Goal: Task Accomplishment & Management: Use online tool/utility

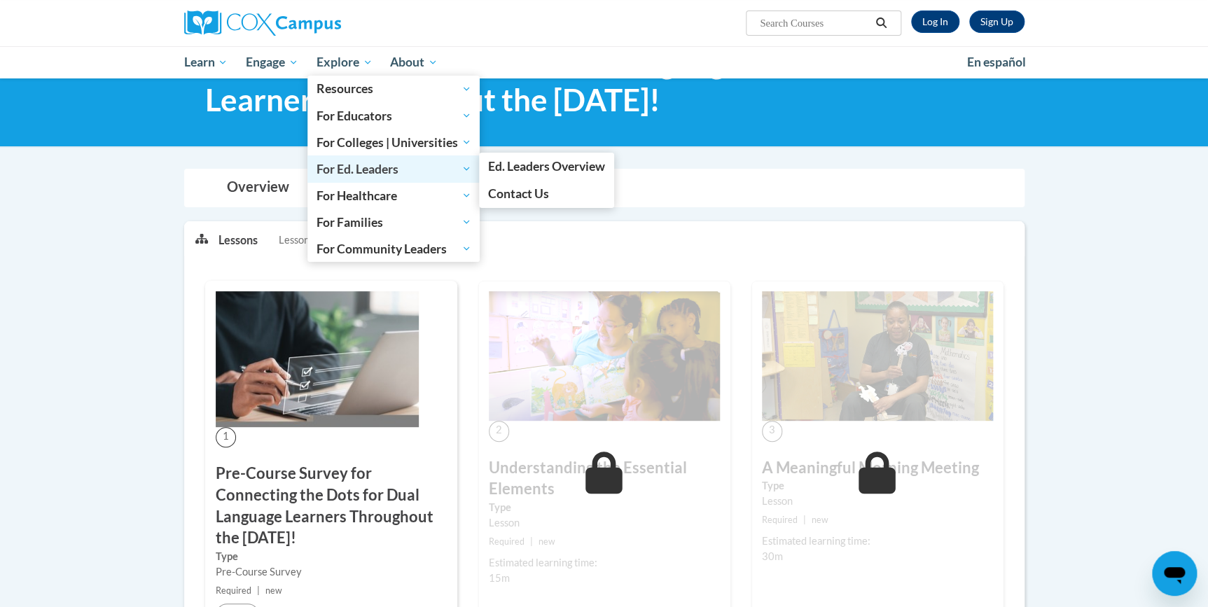
scroll to position [254, 0]
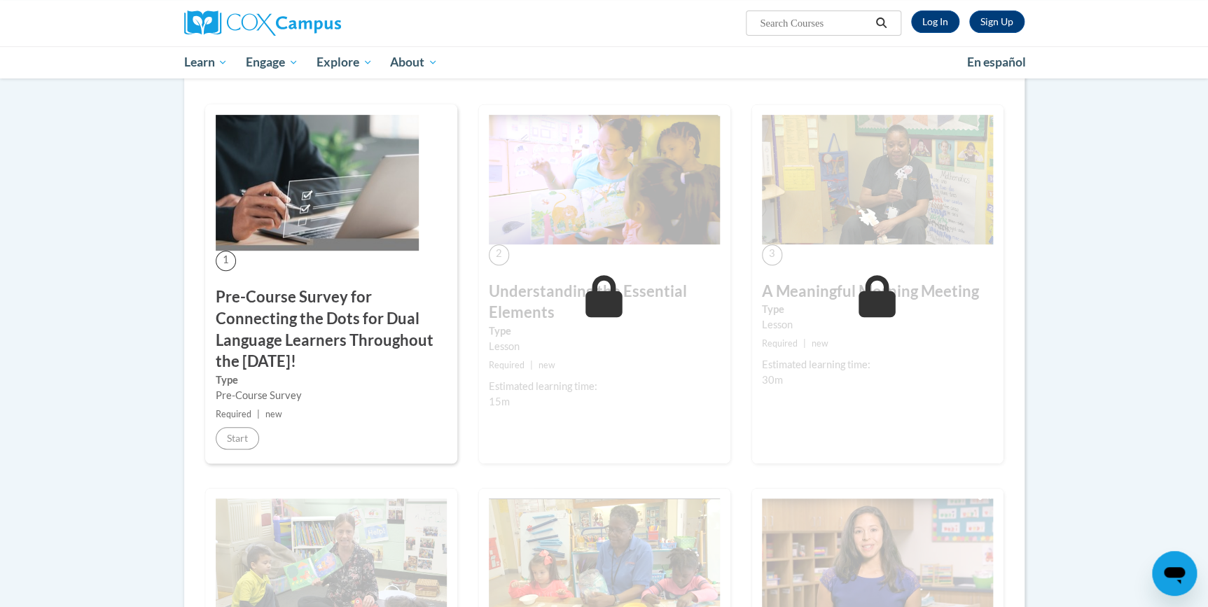
click at [289, 301] on h3 "Pre-Course Survey for Connecting the Dots for Dual Language Learners Throughout…" at bounding box center [331, 330] width 231 height 86
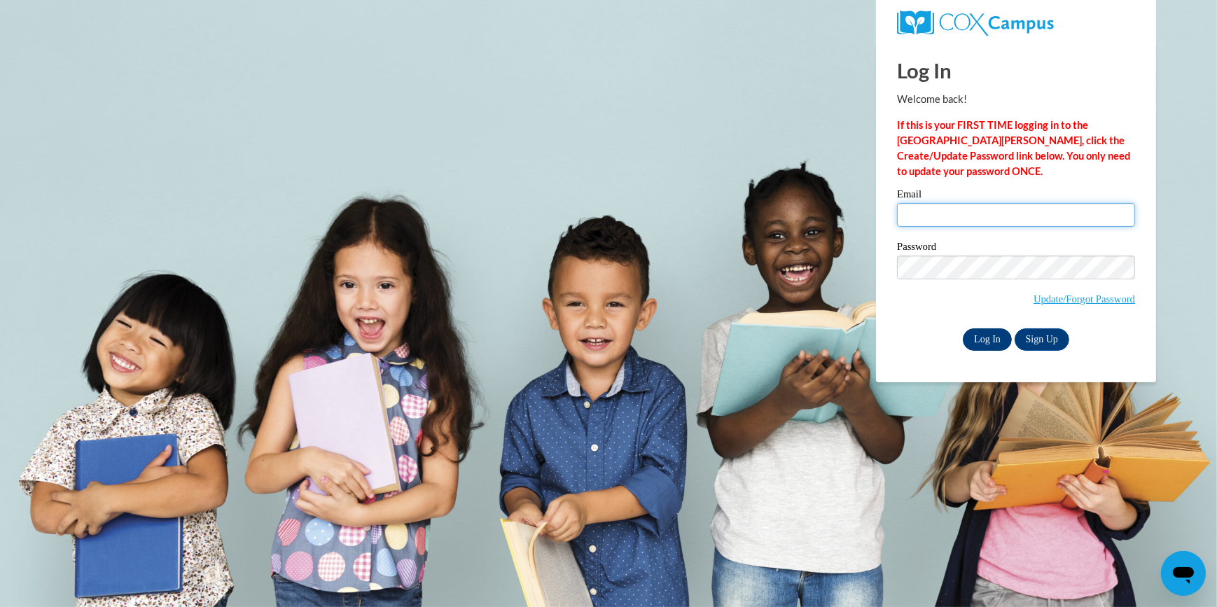
type input "whitelilreuia@gmail.com"
click at [974, 339] on input "Log In" at bounding box center [987, 340] width 49 height 22
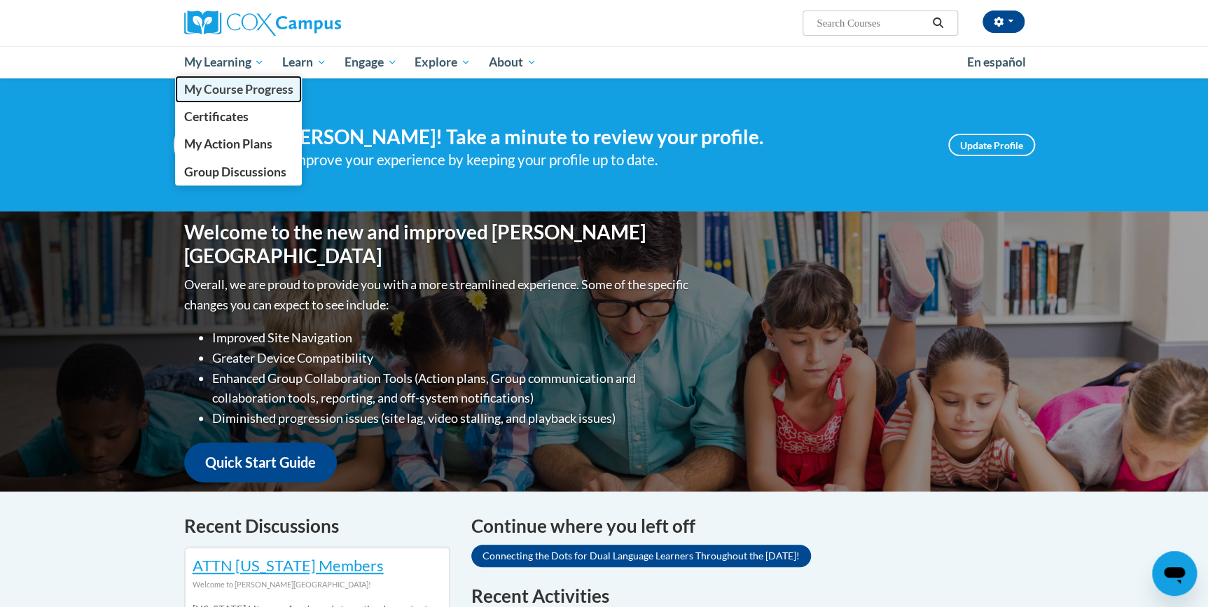
click at [244, 85] on span "My Course Progress" at bounding box center [238, 89] width 109 height 15
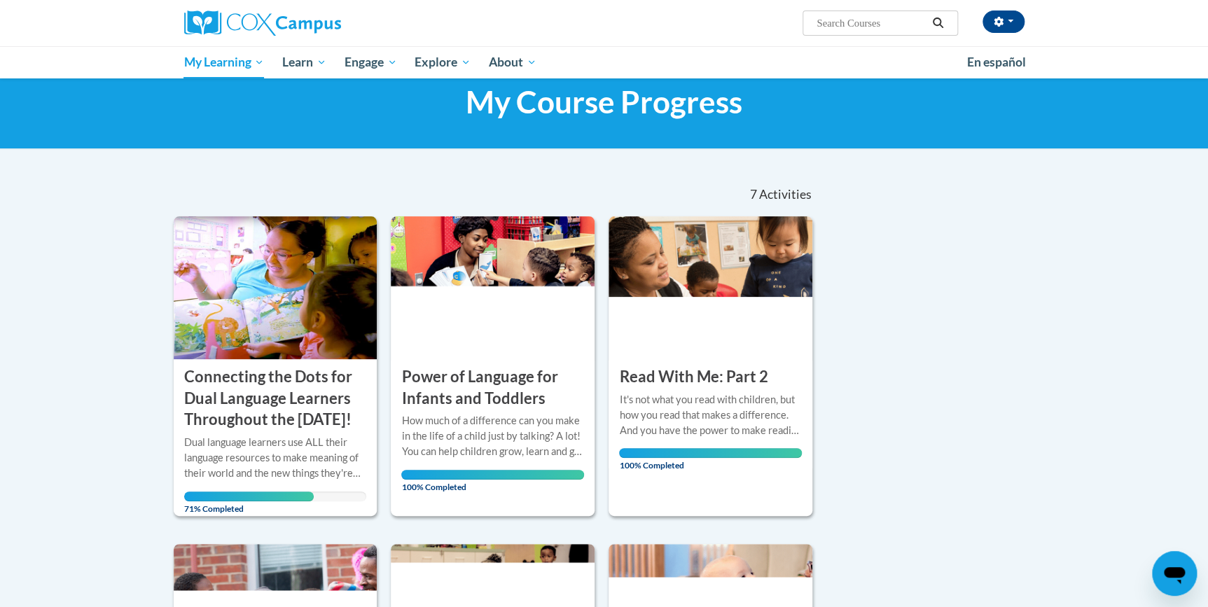
scroll to position [318, 0]
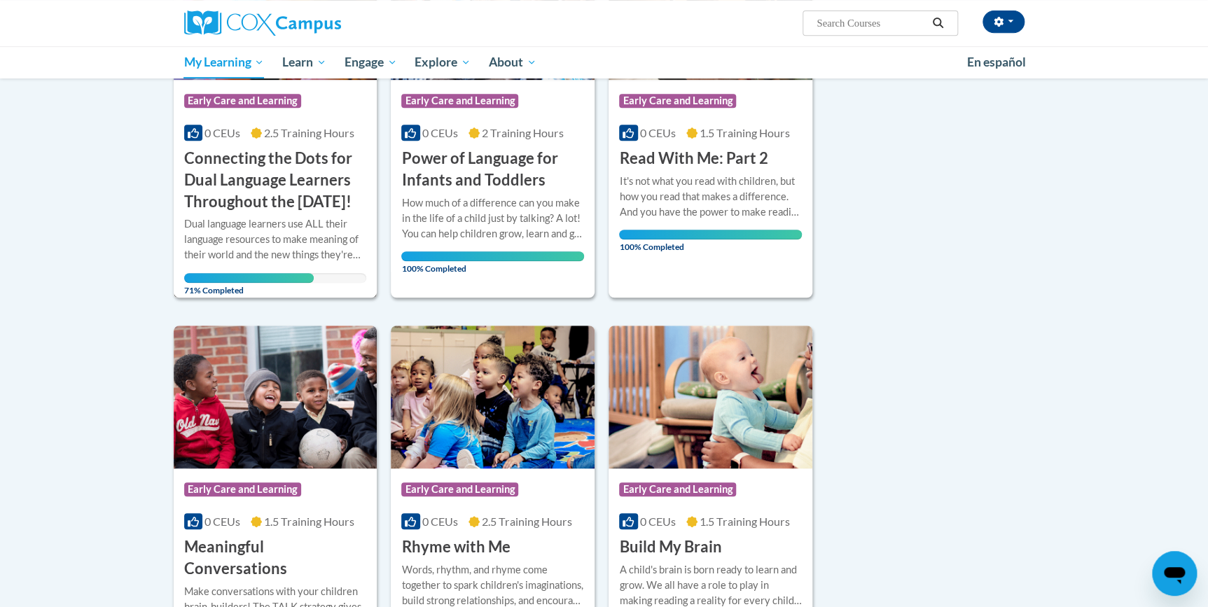
click at [244, 189] on h3 "Connecting the Dots for Dual Language Learners Throughout the [DATE]!" at bounding box center [275, 180] width 183 height 64
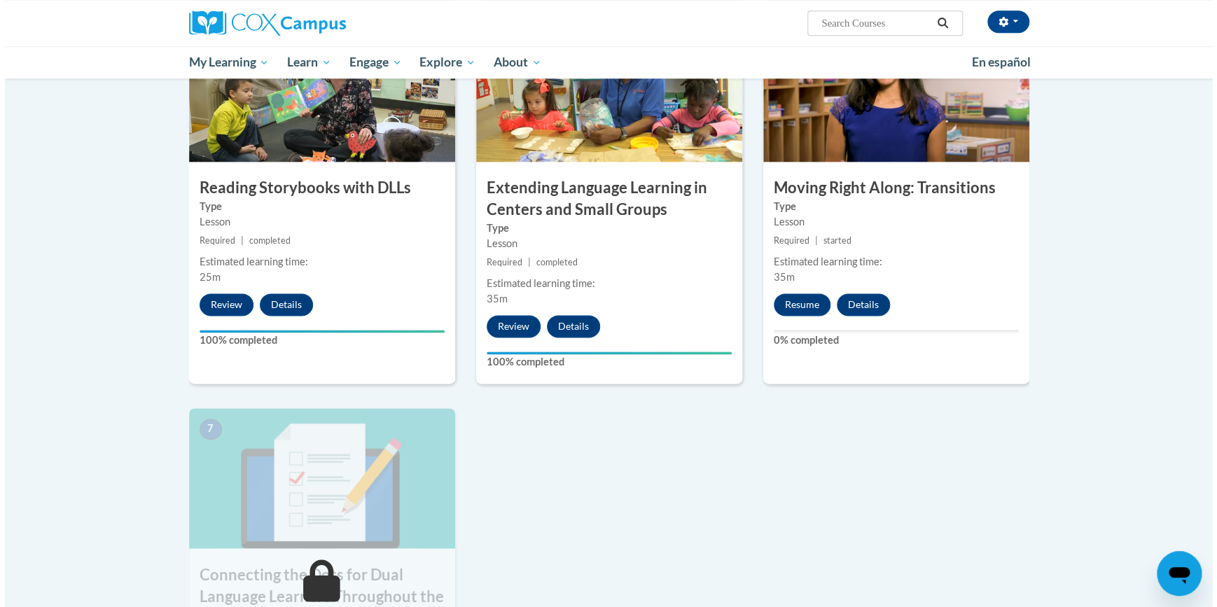
scroll to position [764, 0]
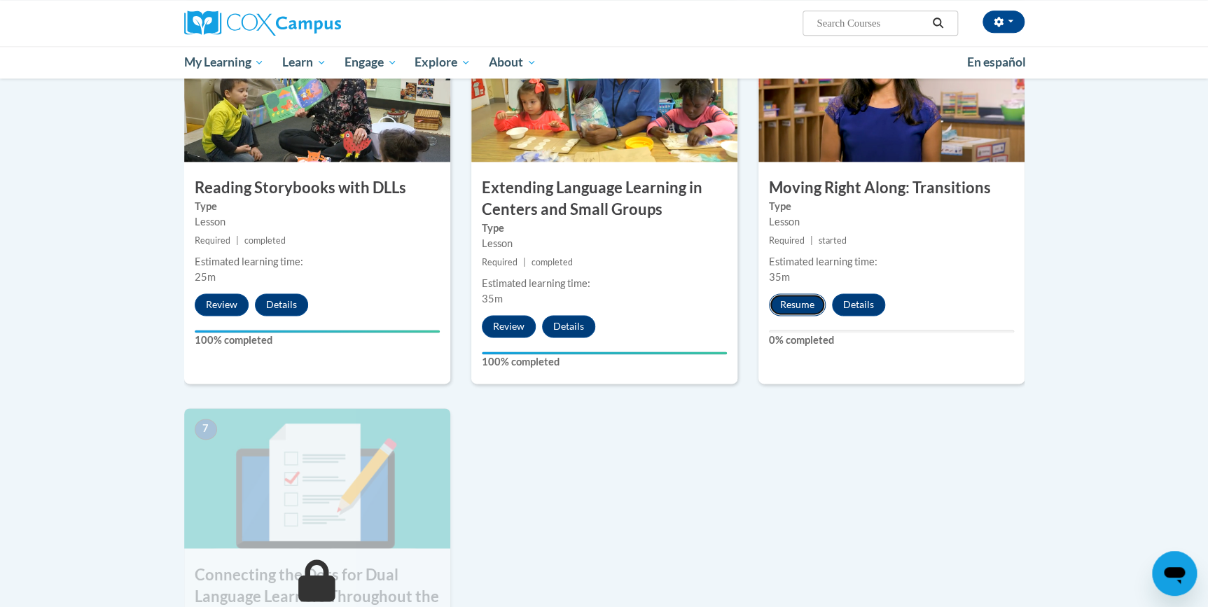
click at [788, 302] on button "Resume" at bounding box center [797, 305] width 57 height 22
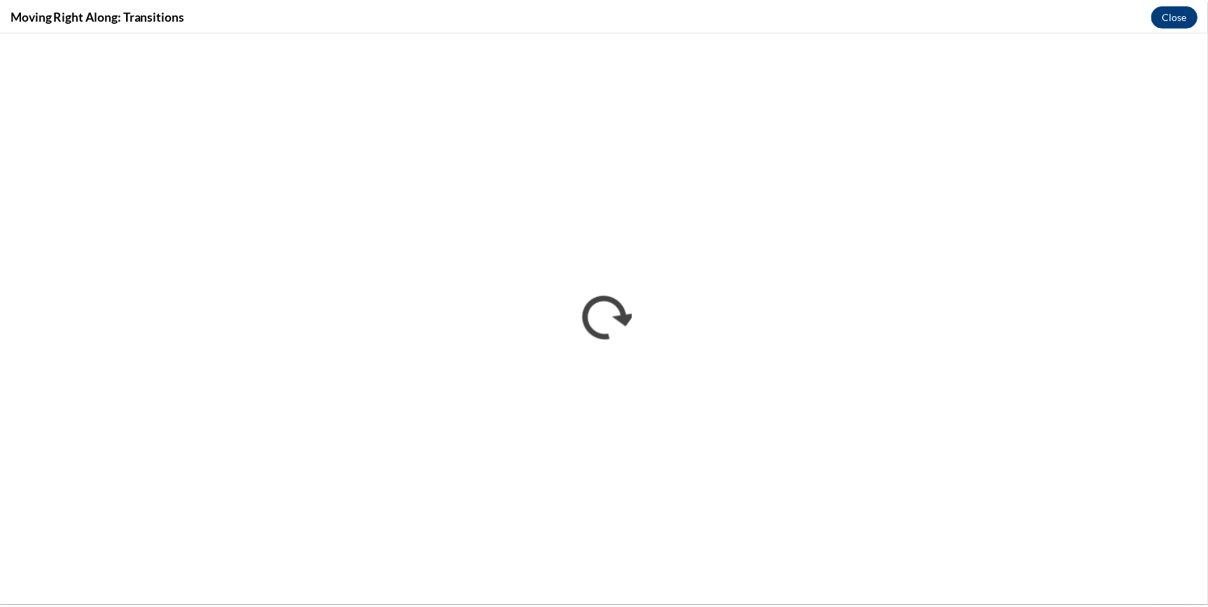
scroll to position [0, 0]
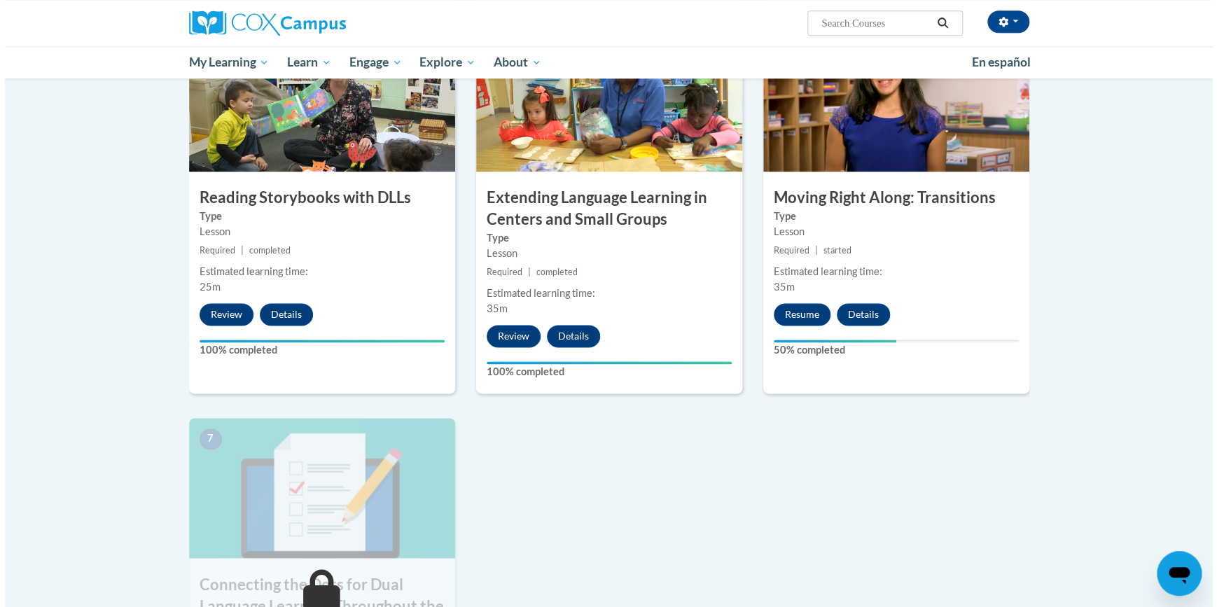
scroll to position [759, 0]
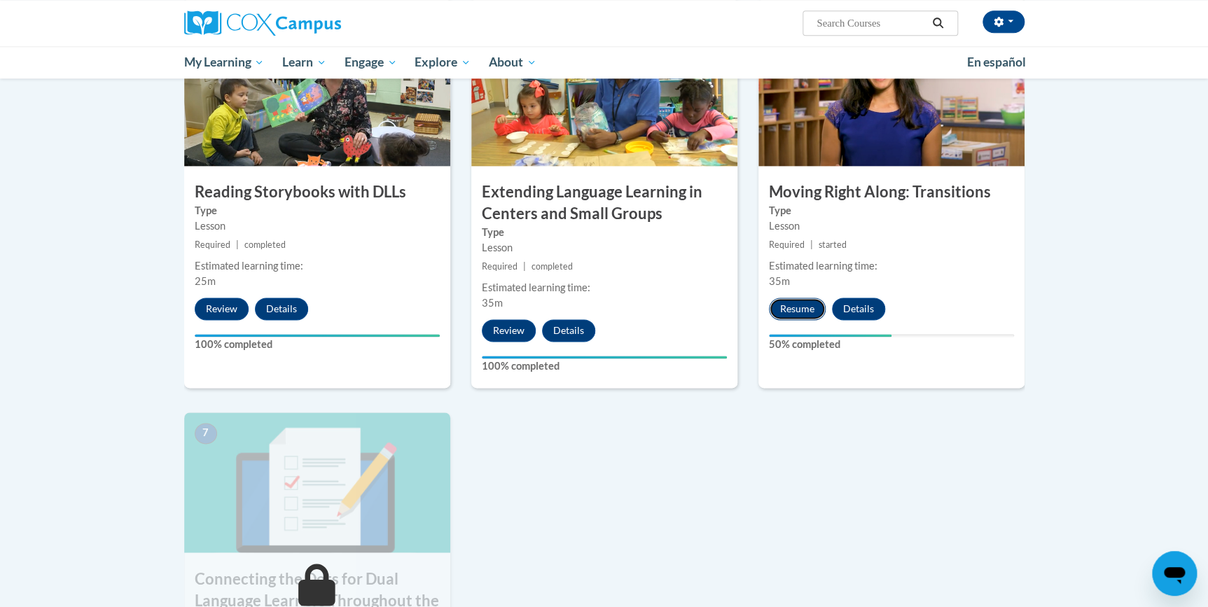
click at [800, 304] on button "Resume" at bounding box center [797, 309] width 57 height 22
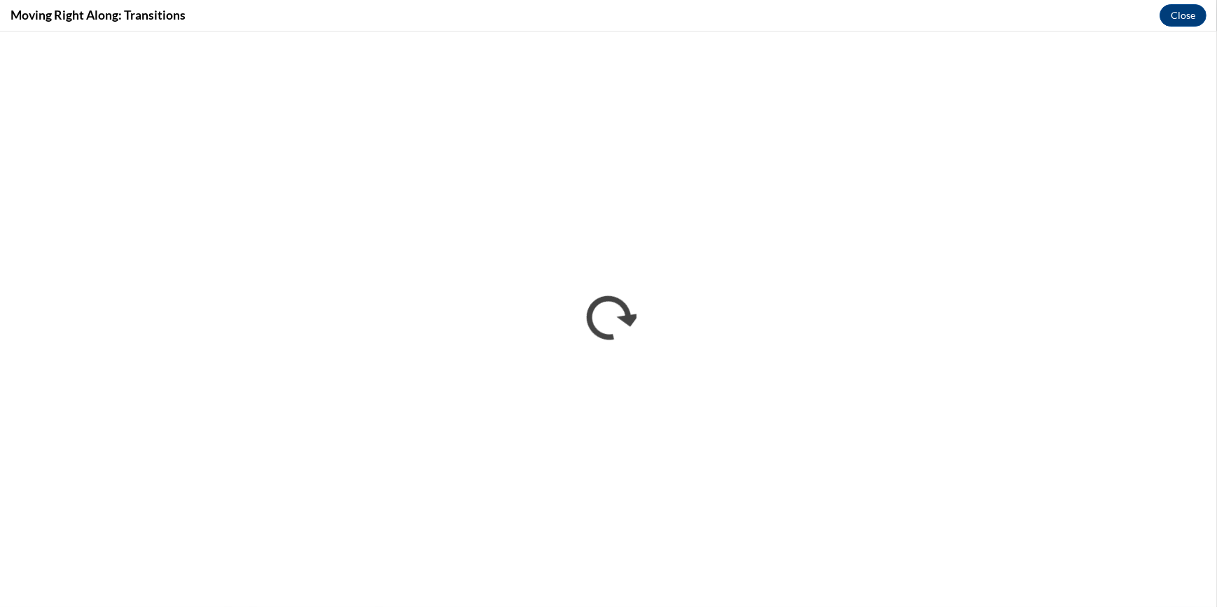
scroll to position [0, 0]
